Goal: Unclear

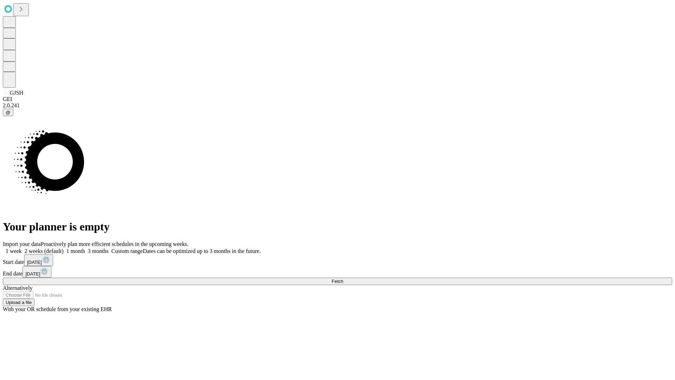
click at [343, 278] on span "Fetch" at bounding box center [337, 280] width 12 height 5
